Goal: Transaction & Acquisition: Purchase product/service

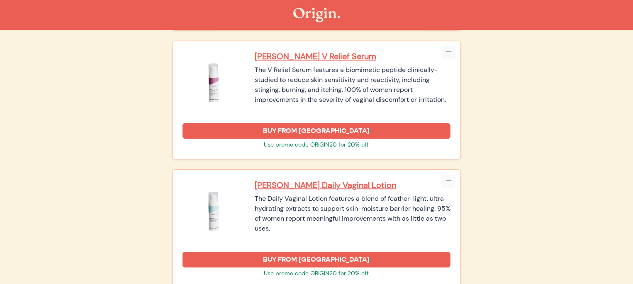
scroll to position [1057, 0]
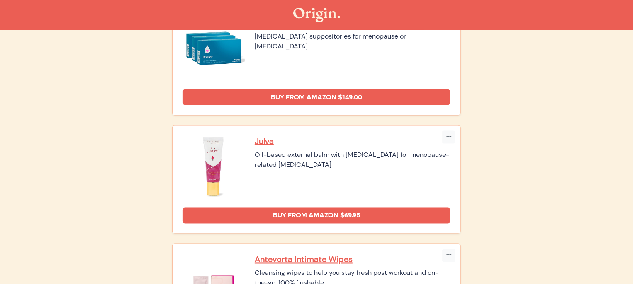
scroll to position [600, 0]
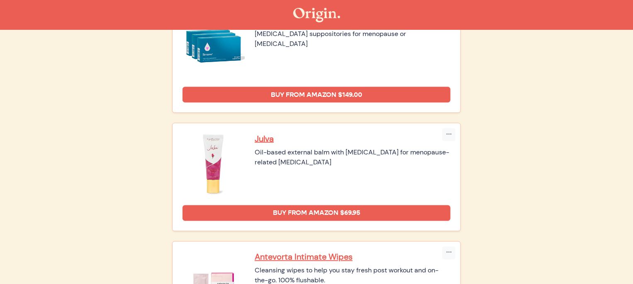
drag, startPoint x: 298, startPoint y: 164, endPoint x: 257, endPoint y: 153, distance: 42.4
click at [257, 153] on div "Oil-based external balm with [MEDICAL_DATA] for menopause-related [MEDICAL_DATA]" at bounding box center [353, 158] width 196 height 20
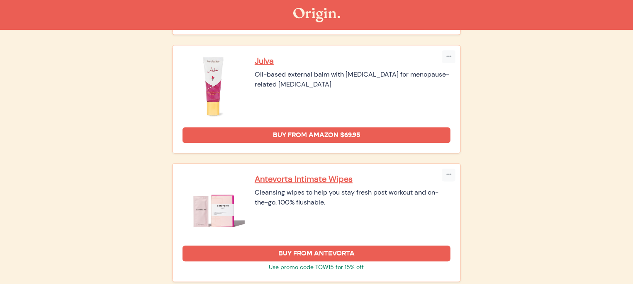
scroll to position [678, 0]
